Goal: Find specific page/section: Find specific page/section

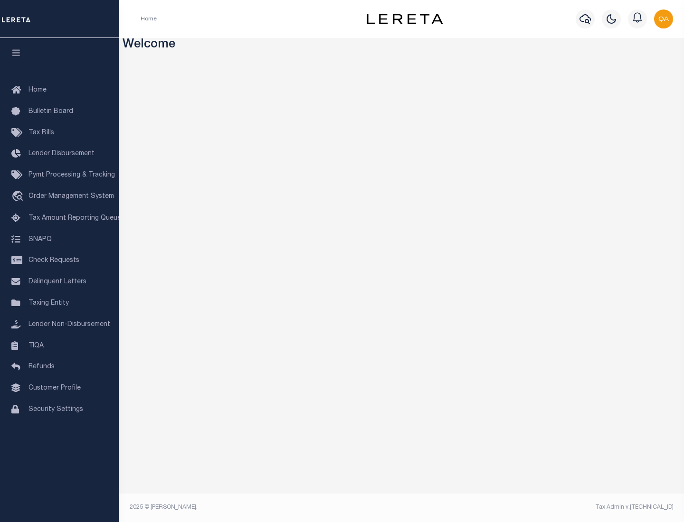
click at [59, 346] on link "TIQA" at bounding box center [59, 346] width 119 height 21
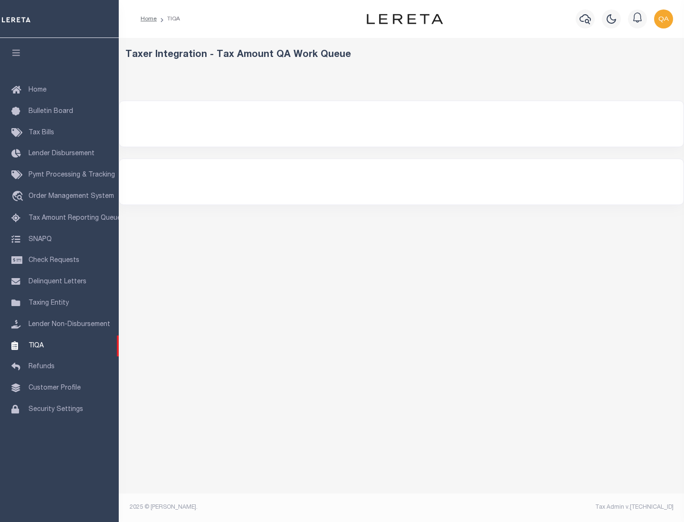
select select "200"
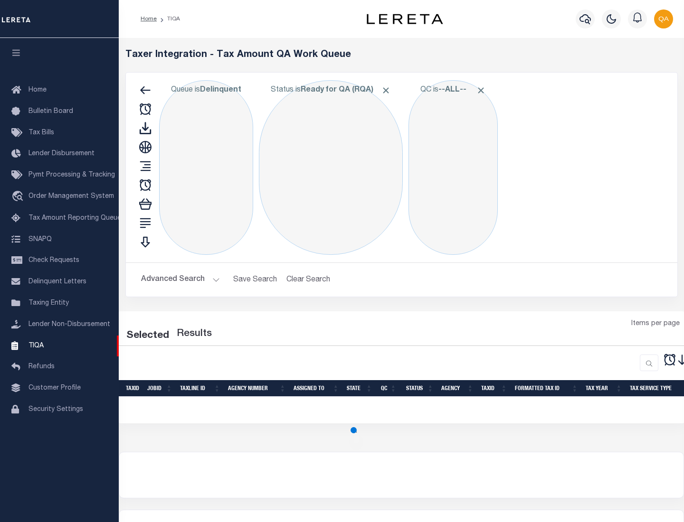
select select "200"
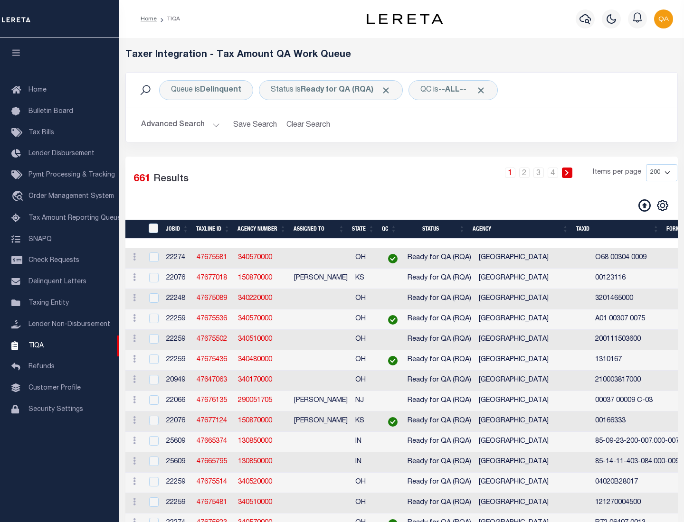
click at [389, 90] on span "Click to Remove" at bounding box center [386, 90] width 10 height 10
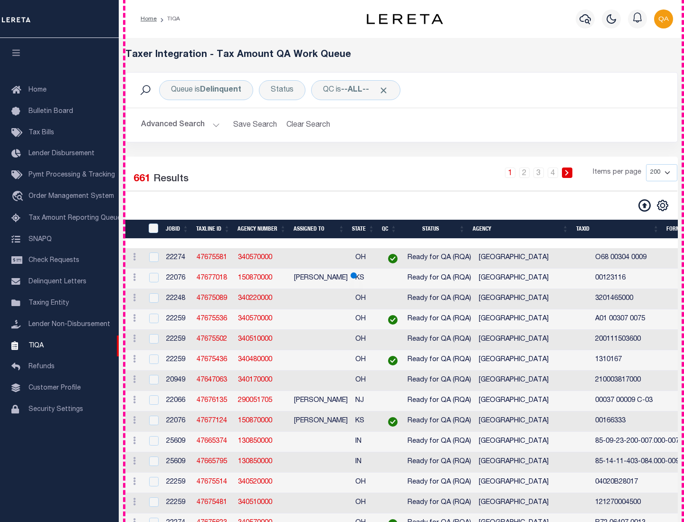
scroll to position [2029, 0]
